Goal: Transaction & Acquisition: Purchase product/service

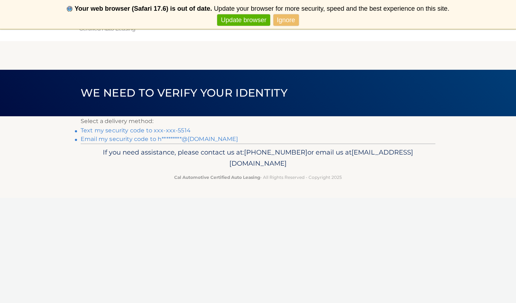
click at [283, 18] on link "Ignore" at bounding box center [285, 20] width 25 height 12
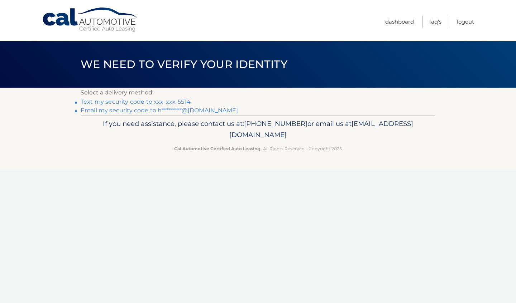
click at [187, 110] on link "Email my security code to h*********@[DOMAIN_NAME]" at bounding box center [159, 110] width 157 height 7
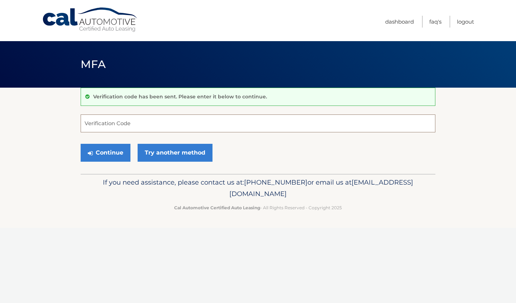
click at [116, 122] on input "Verification Code" at bounding box center [258, 124] width 354 height 18
type input "643203"
click at [114, 150] on button "Continue" at bounding box center [106, 153] width 50 height 18
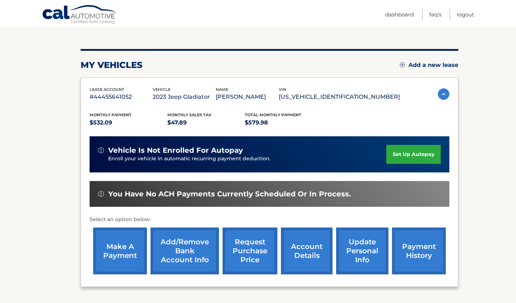
scroll to position [71, 0]
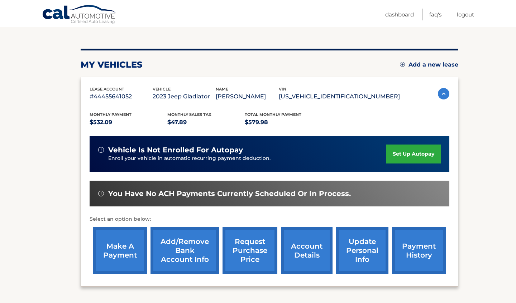
click at [114, 254] on link "make a payment" at bounding box center [120, 250] width 54 height 47
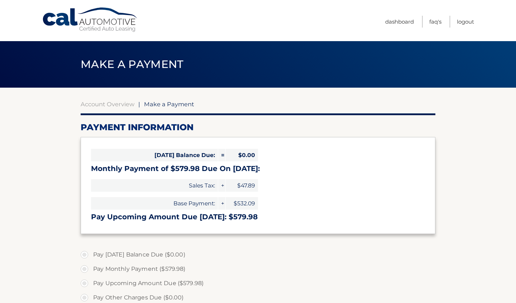
select select "YzVmNjk4MWMtMTAxMC00YWVmLTllZTYtYzljYjQ2M2U1ZjJj"
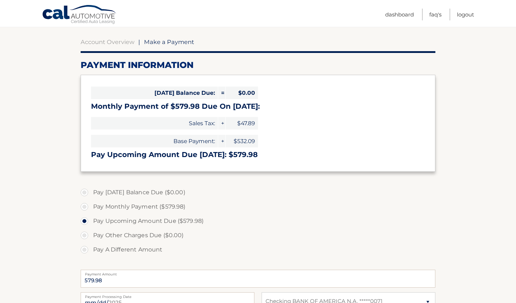
scroll to position [68, 0]
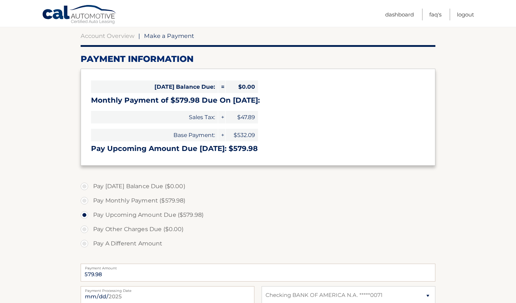
click at [85, 214] on label "Pay Upcoming Amount Due ($579.98)" at bounding box center [258, 215] width 354 height 14
click at [85, 214] on input "Pay Upcoming Amount Due ($579.98)" at bounding box center [86, 213] width 7 height 11
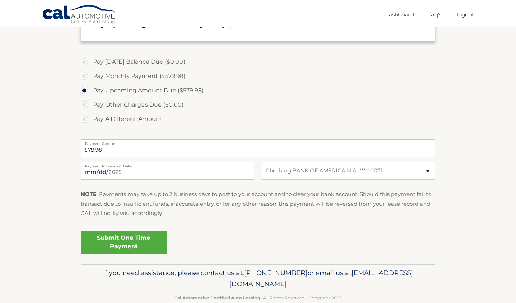
scroll to position [194, 0]
click at [113, 246] on link "Submit One Time Payment" at bounding box center [124, 241] width 86 height 23
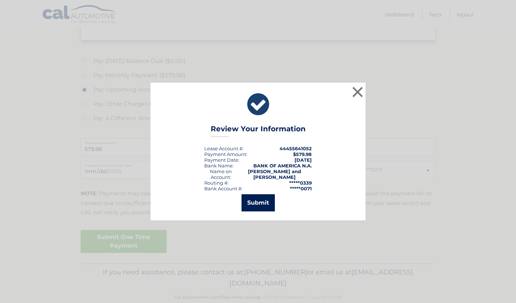
click at [257, 202] on button "Submit" at bounding box center [257, 202] width 33 height 17
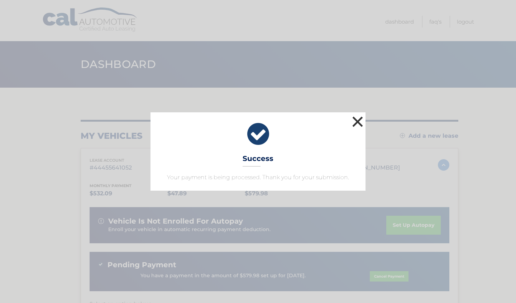
click at [358, 117] on button "×" at bounding box center [357, 122] width 14 height 14
